Goal: Information Seeking & Learning: Learn about a topic

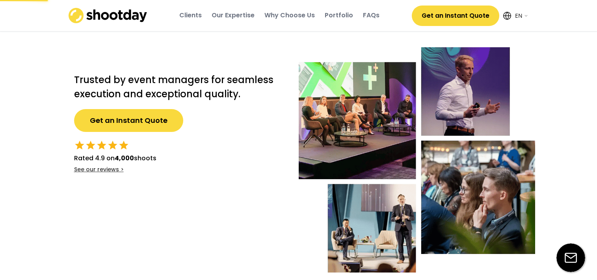
select select ""en""
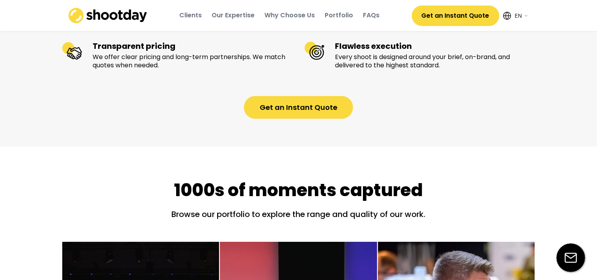
scroll to position [1143, 0]
